Goal: Information Seeking & Learning: Learn about a topic

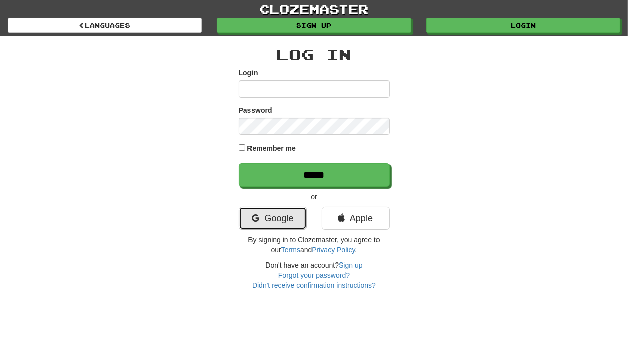
click at [266, 217] on link "Google" at bounding box center [273, 217] width 68 height 23
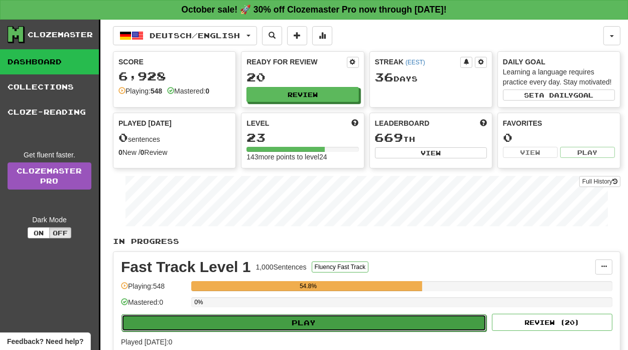
click at [301, 323] on button "Play" at bounding box center [304, 322] width 365 height 17
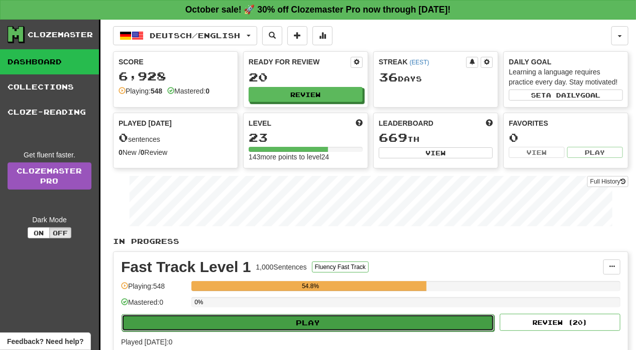
select select "**"
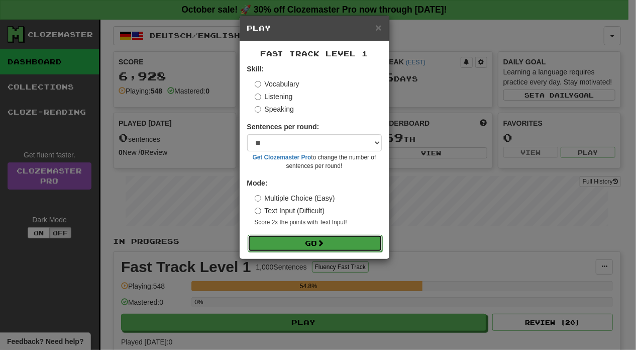
click at [307, 245] on button "Go" at bounding box center [315, 243] width 135 height 17
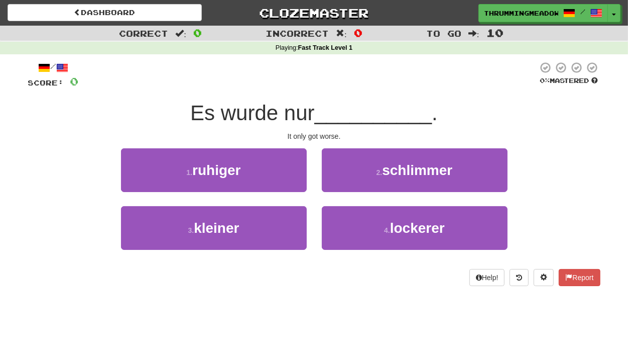
click at [307, 245] on div "3 . kleiner" at bounding box center [213, 235] width 201 height 58
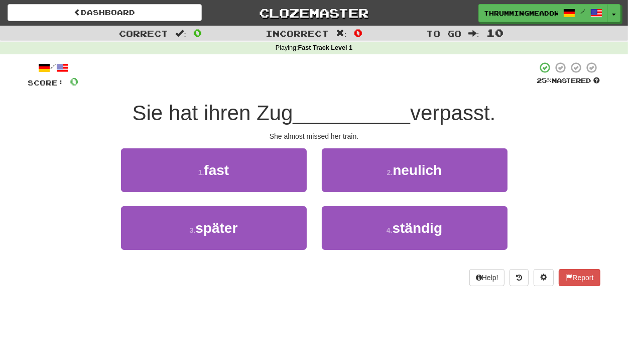
click at [340, 86] on div at bounding box center [308, 75] width 458 height 28
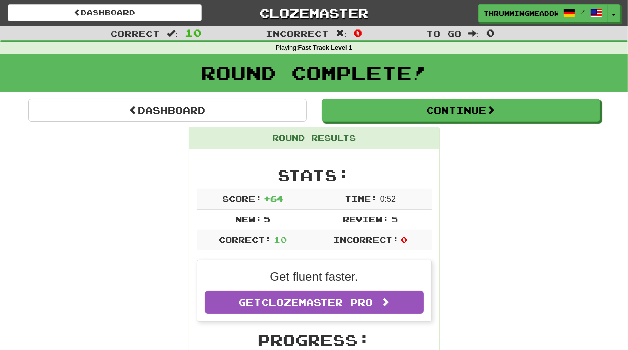
click at [456, 96] on div "Round Complete!" at bounding box center [314, 76] width 628 height 44
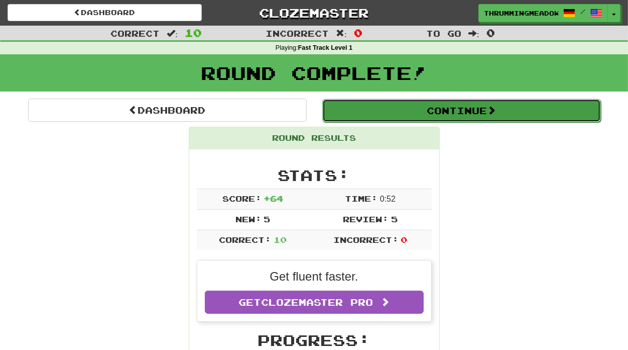
click at [460, 101] on button "Continue" at bounding box center [461, 110] width 279 height 23
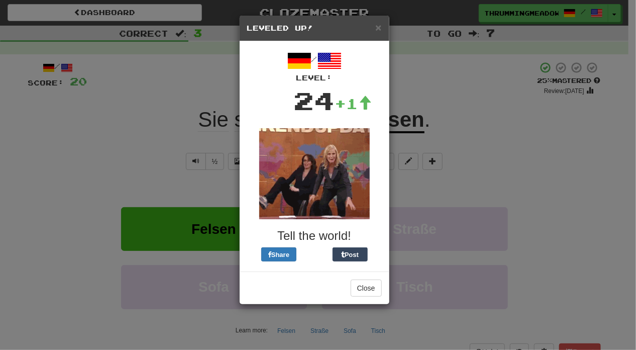
click at [518, 129] on div "× Leveled Up! / Level: 24 +1 Tell the world! Share Post Close" at bounding box center [318, 175] width 636 height 350
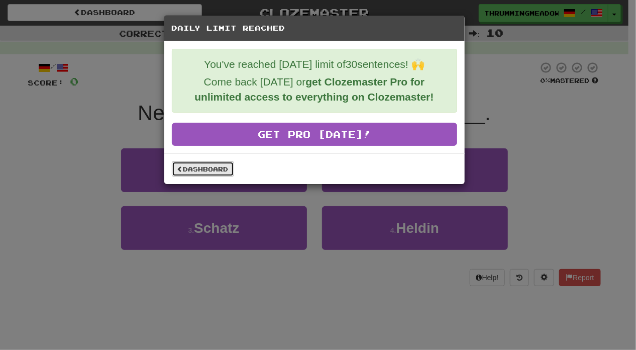
click at [191, 166] on link "Dashboard" at bounding box center [203, 168] width 62 height 15
